Goal: Navigation & Orientation: Understand site structure

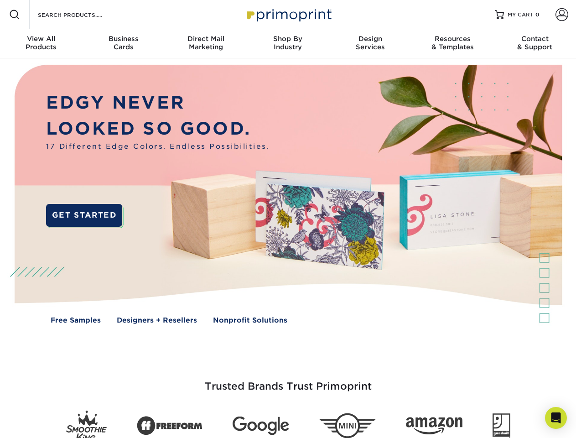
click at [288, 219] on img at bounding box center [288, 200] width 570 height 285
click at [15, 15] on span at bounding box center [14, 14] width 11 height 11
click at [561, 15] on span at bounding box center [561, 14] width 13 height 13
click at [41, 44] on div "View All Products" at bounding box center [41, 43] width 82 height 16
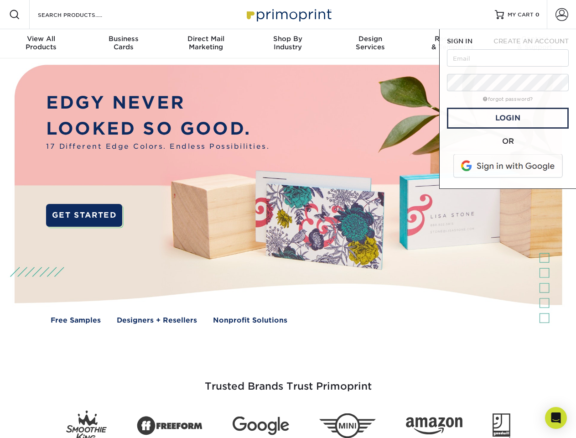
click at [123, 44] on div "Business Cards" at bounding box center [123, 43] width 82 height 16
click at [206, 44] on div "Direct Mail Marketing" at bounding box center [206, 43] width 82 height 16
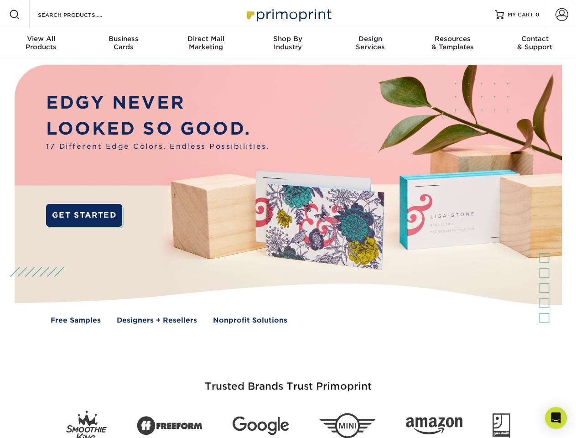
click at [288, 44] on div "Shop By Industry" at bounding box center [288, 43] width 82 height 16
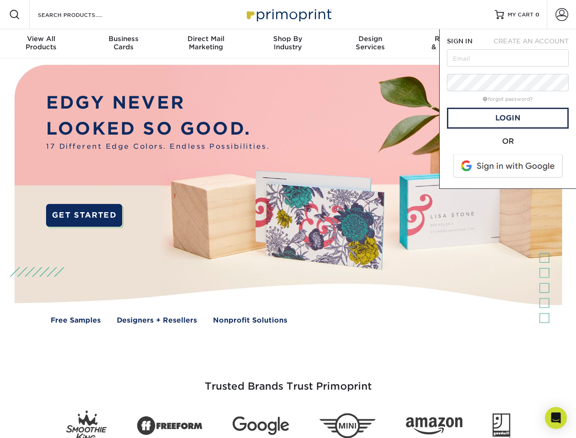
click at [370, 44] on div "Design Services" at bounding box center [370, 43] width 82 height 16
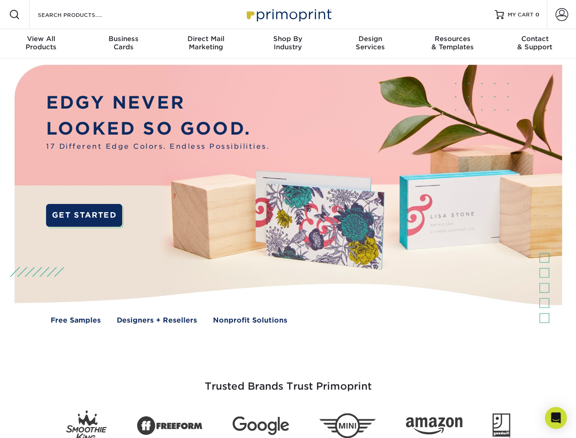
click at [452, 44] on span "SIGN IN" at bounding box center [460, 40] width 26 height 7
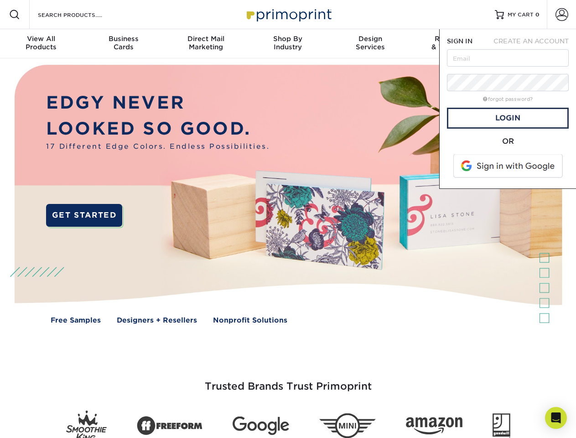
click at [535, 44] on span "CREATE AN ACCOUNT" at bounding box center [530, 40] width 75 height 7
